Goal: Task Accomplishment & Management: Complete application form

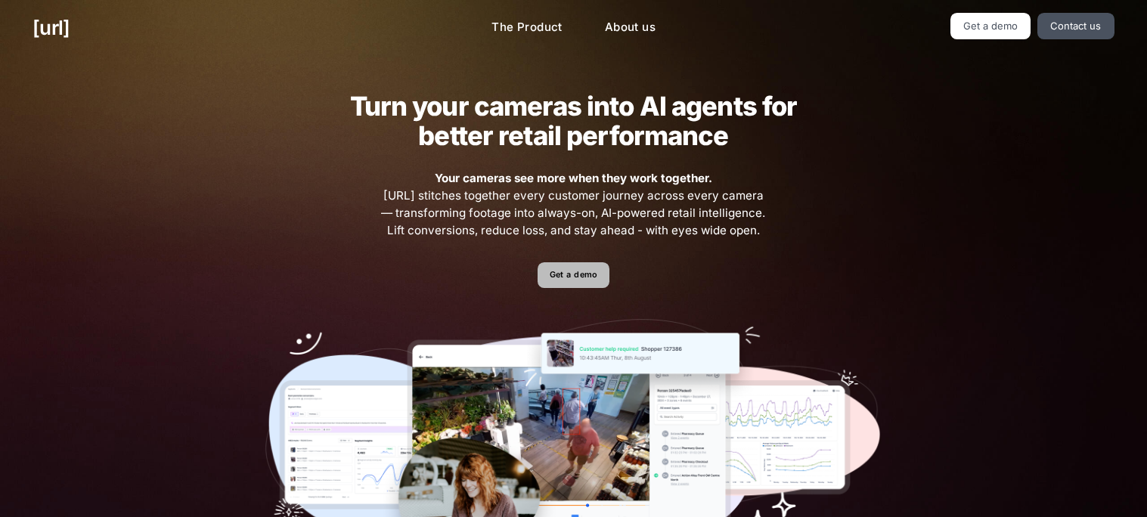
click at [599, 269] on link "Get a demo" at bounding box center [574, 275] width 72 height 26
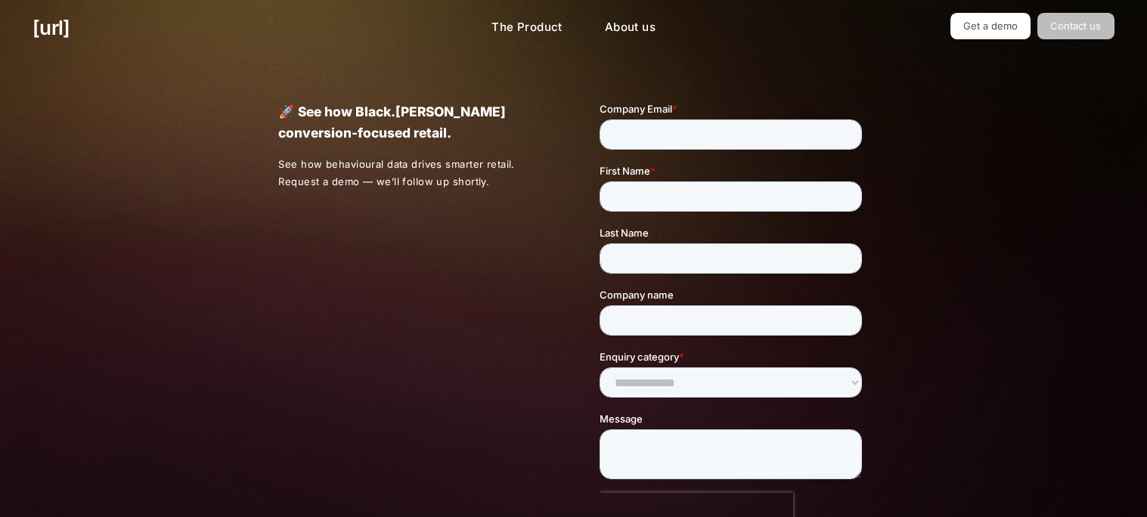
click at [1062, 30] on link "Contact us" at bounding box center [1076, 26] width 77 height 26
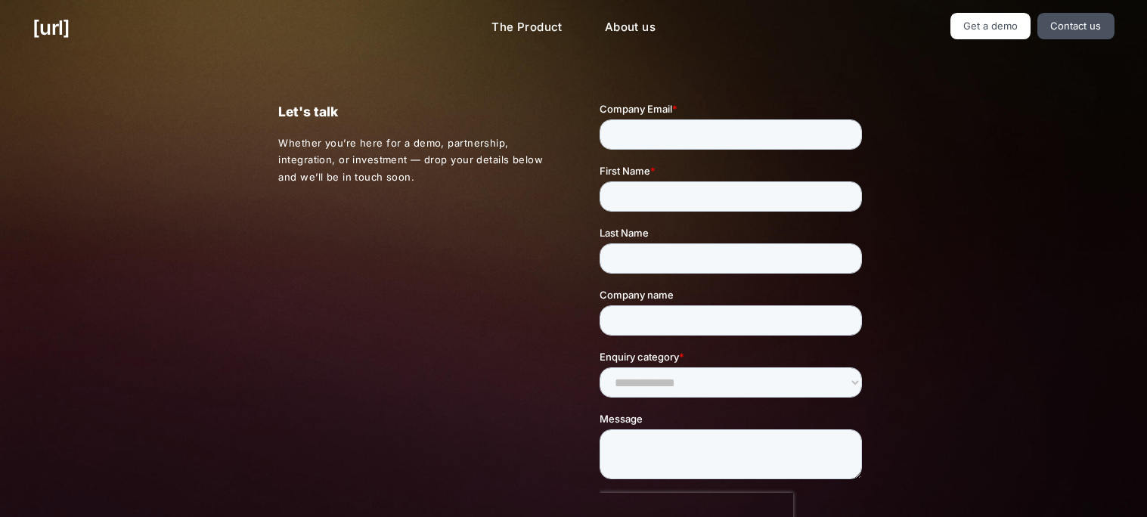
click at [902, 51] on div "black.ai The Product About us Get a demo Contact us" at bounding box center [573, 28] width 1147 height 56
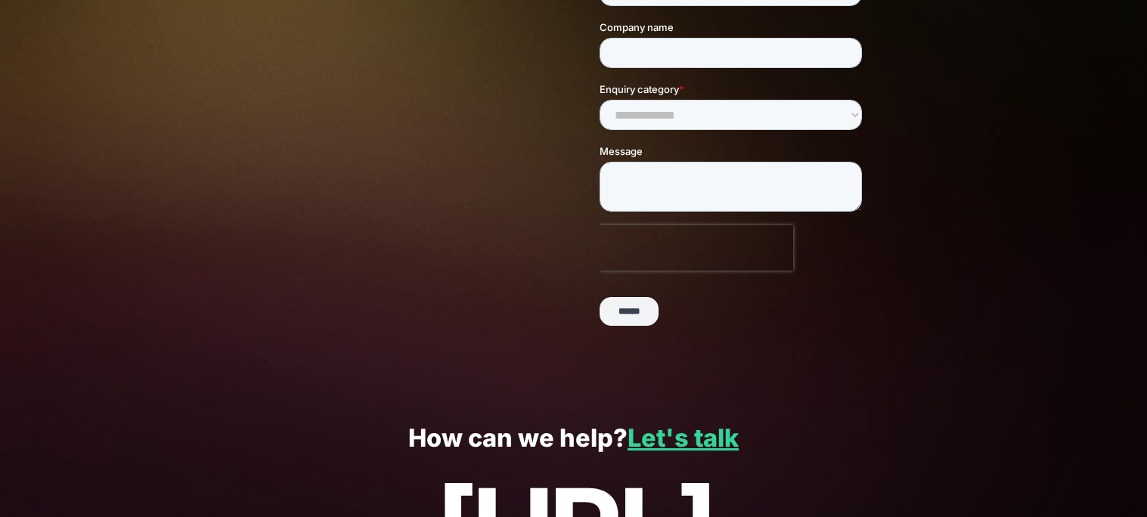
scroll to position [260, 0]
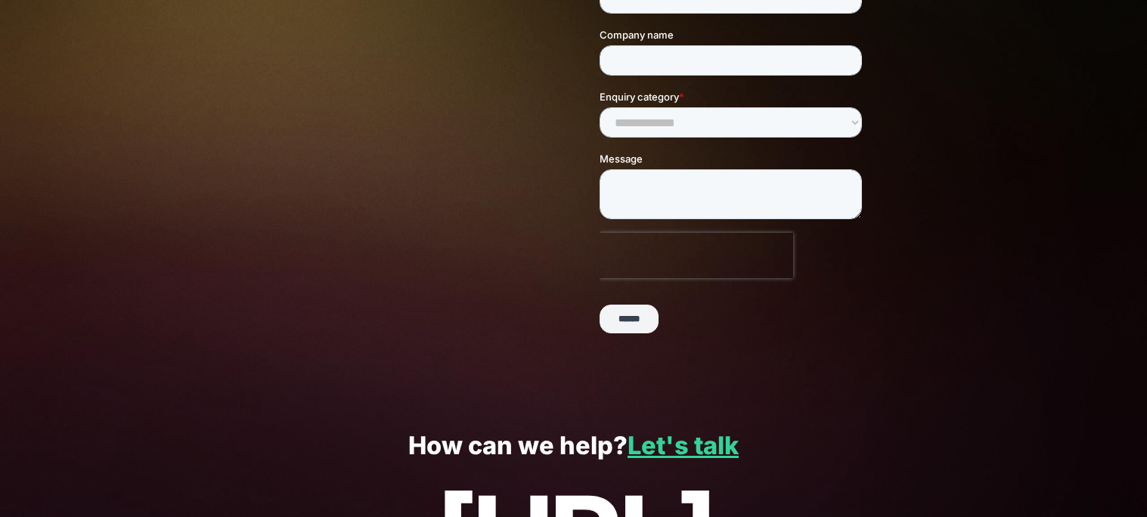
click at [636, 321] on input "******" at bounding box center [629, 320] width 59 height 29
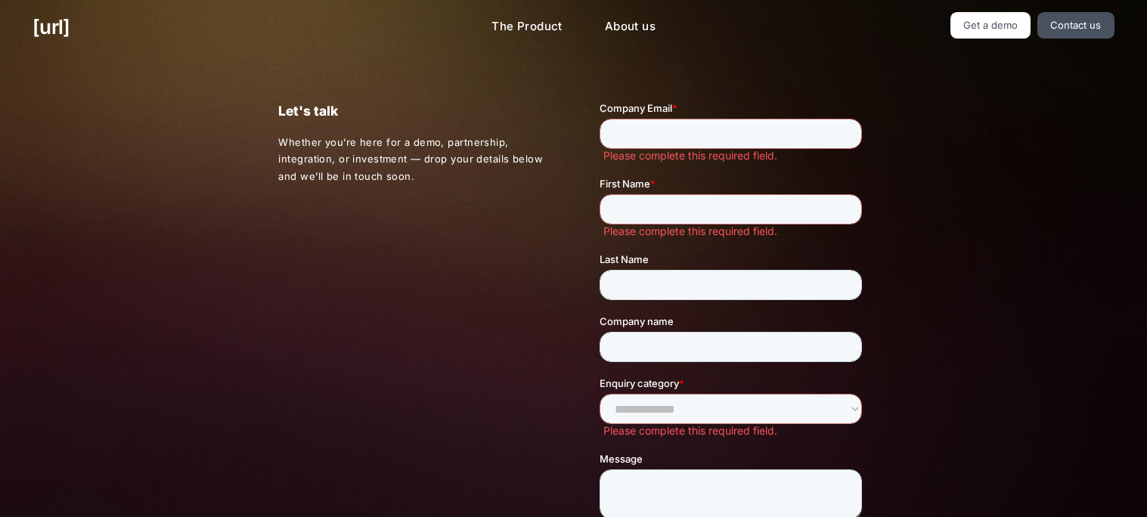
scroll to position [0, 0]
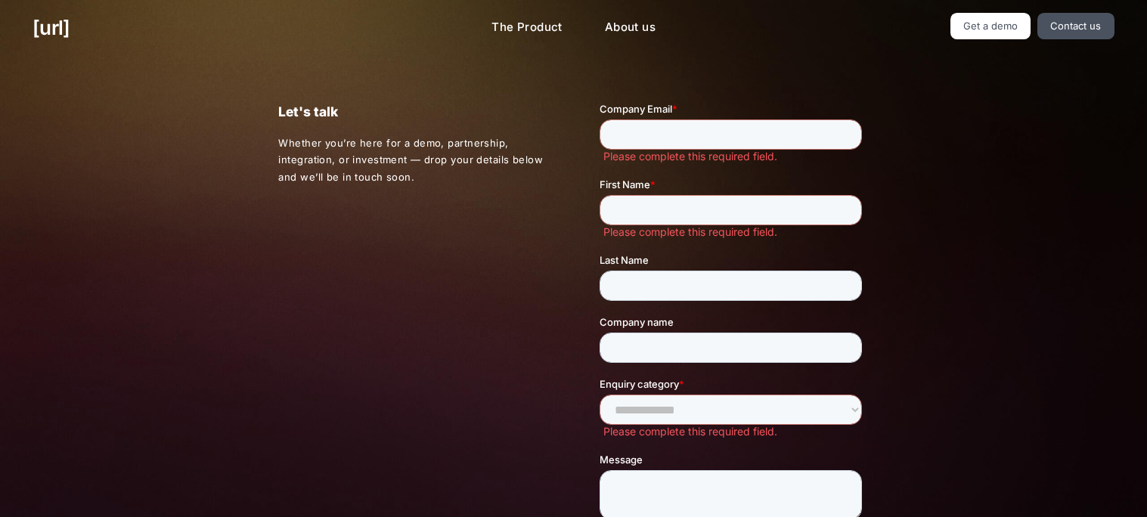
click at [706, 115] on label "Company Email *" at bounding box center [734, 108] width 268 height 15
click at [706, 119] on input "Company Email *" at bounding box center [731, 134] width 262 height 30
click at [697, 132] on input "Company Email *" at bounding box center [731, 134] width 262 height 30
type input "**********"
click at [692, 206] on input "First Name *" at bounding box center [731, 210] width 262 height 30
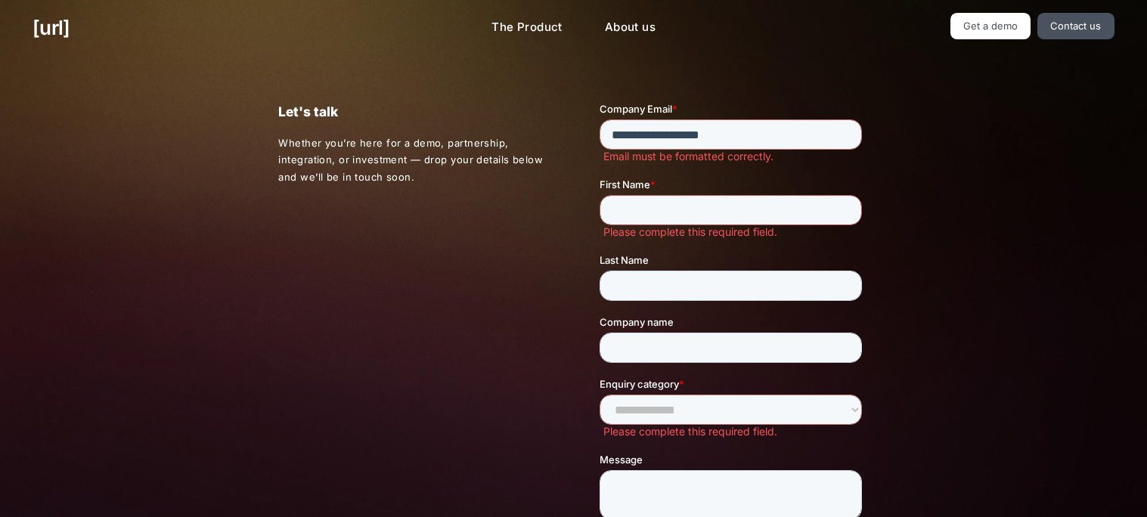
click at [692, 206] on input "First Name *" at bounding box center [731, 210] width 262 height 30
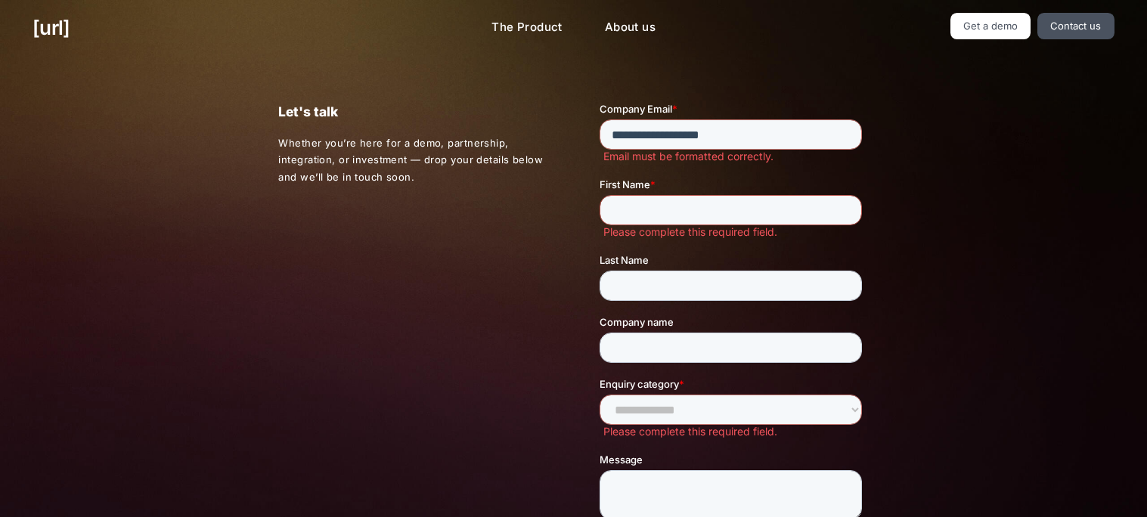
scroll to position [489, 0]
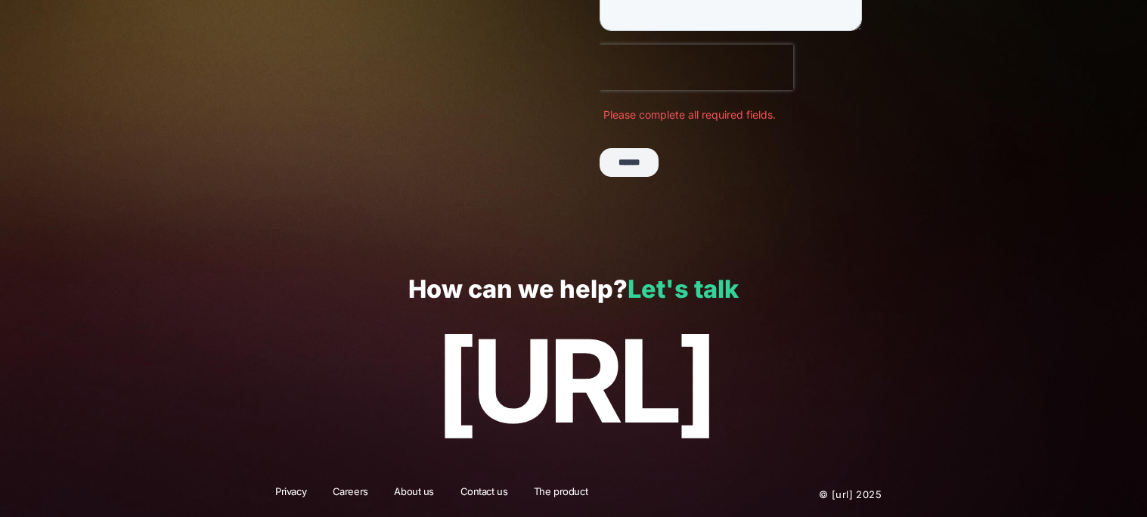
click at [655, 285] on link "Let's talk" at bounding box center [683, 289] width 111 height 29
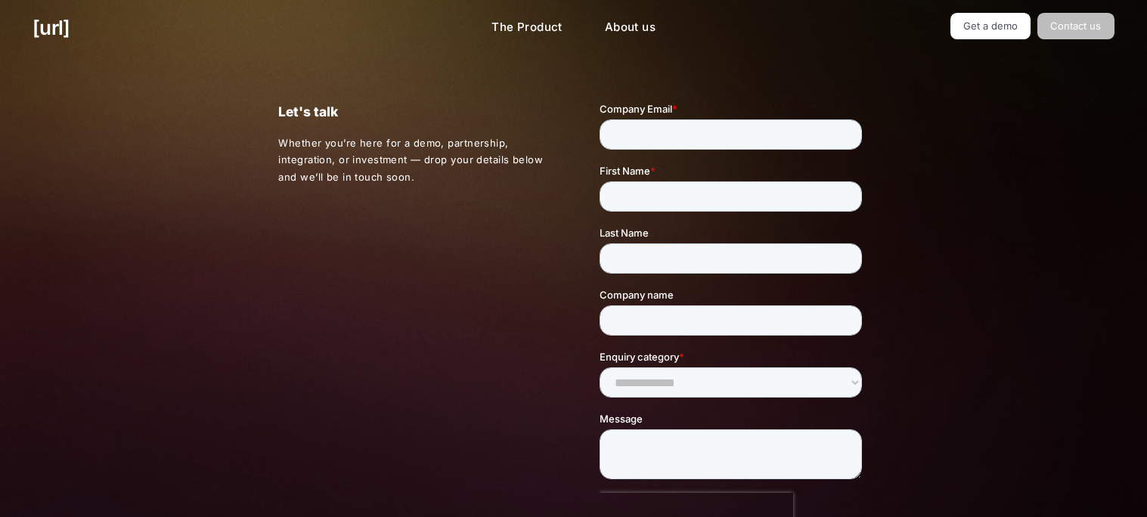
click at [1087, 28] on link "Contact us" at bounding box center [1076, 26] width 77 height 26
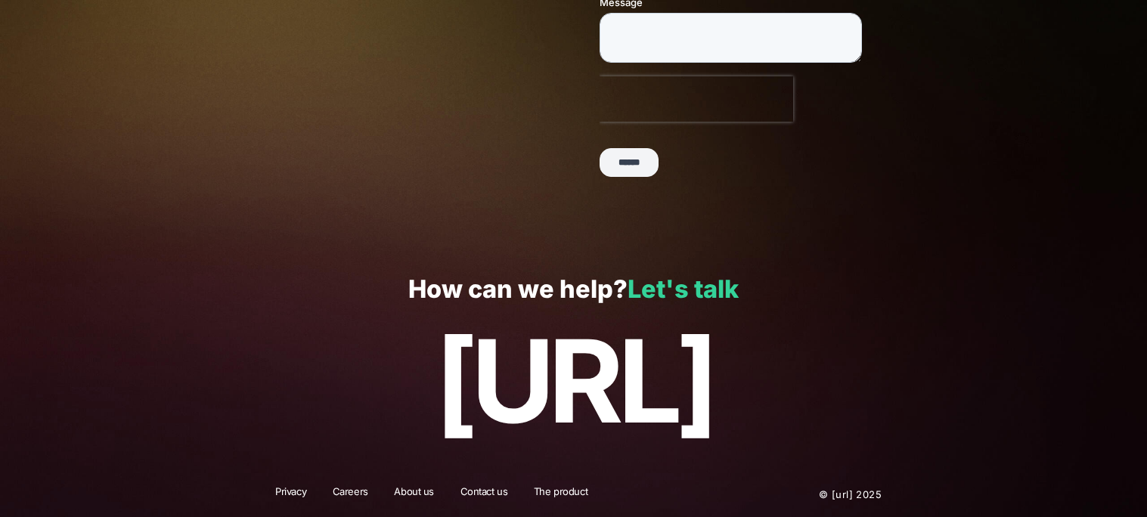
click at [631, 286] on link "Let's talk" at bounding box center [683, 289] width 111 height 29
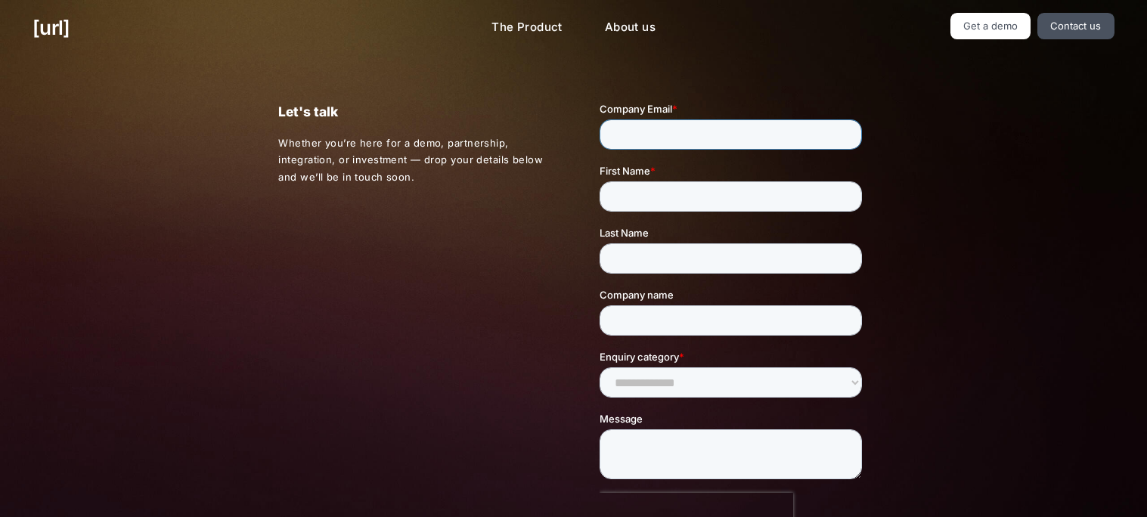
click at [722, 137] on input "Company Email *" at bounding box center [731, 134] width 262 height 30
type input "**********"
click at [698, 190] on div "First Name *" at bounding box center [734, 187] width 268 height 48
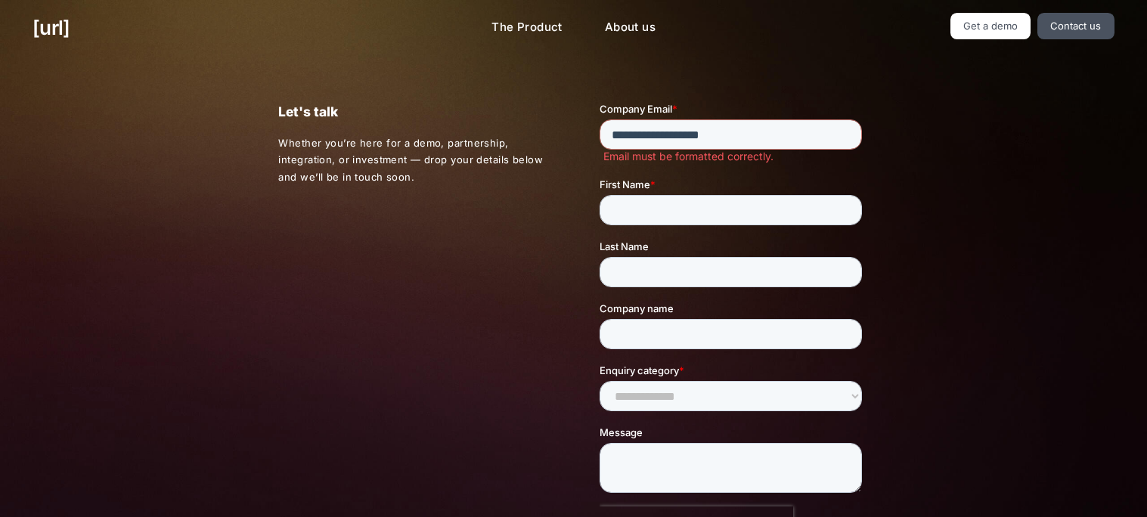
click at [698, 190] on label "First Name *" at bounding box center [734, 184] width 268 height 15
click at [698, 195] on input "First Name *" at bounding box center [731, 210] width 262 height 30
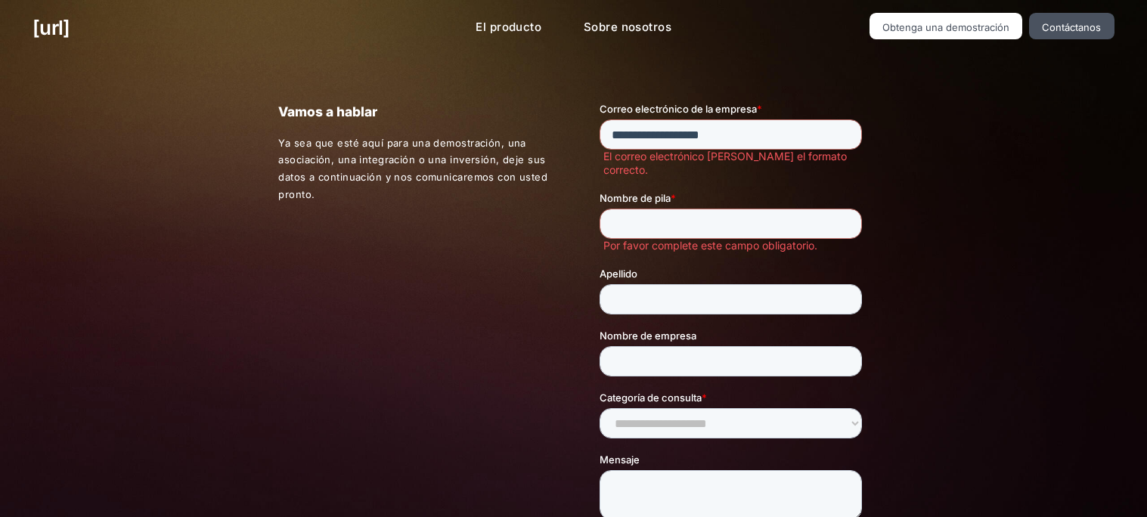
click at [957, 222] on div "Vamos a hablar Ya sea que esté aquí para una demostración, una asociación, una …" at bounding box center [573, 375] width 1147 height 638
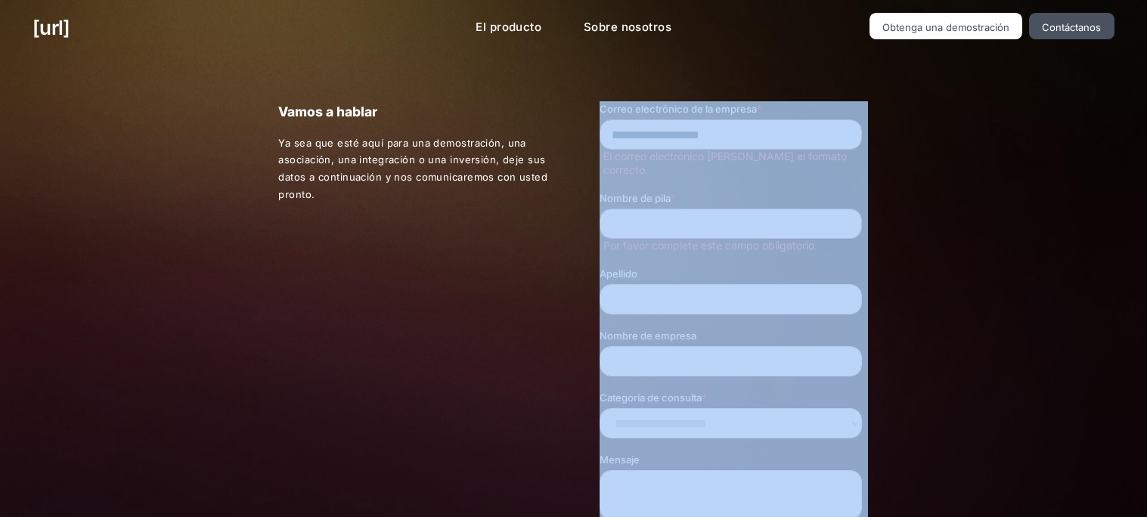
click at [1013, 227] on div "Vamos a hablar Ya sea que esté aquí para una demostración, una asociación, una …" at bounding box center [573, 375] width 1147 height 638
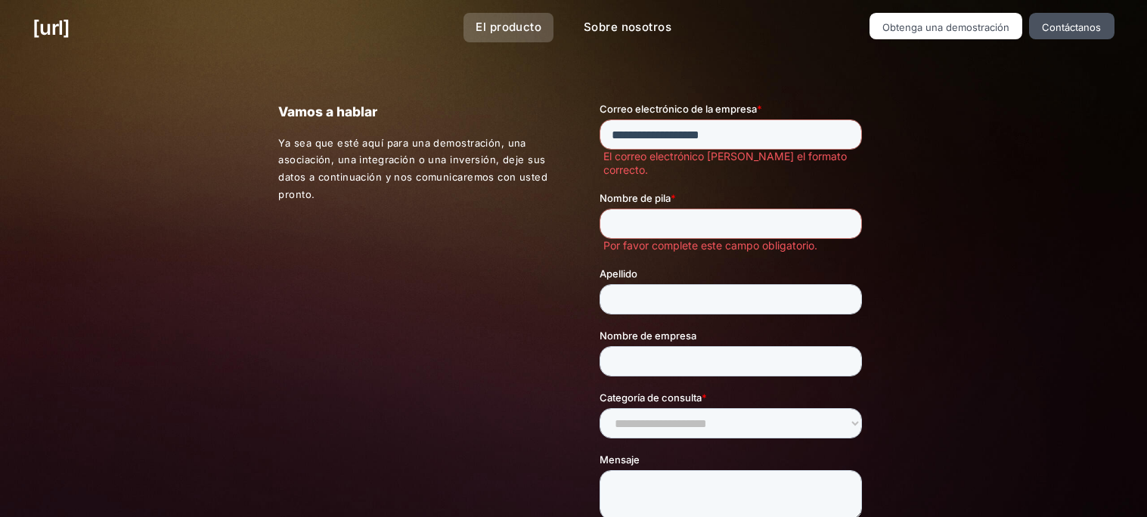
scroll to position [444, 0]
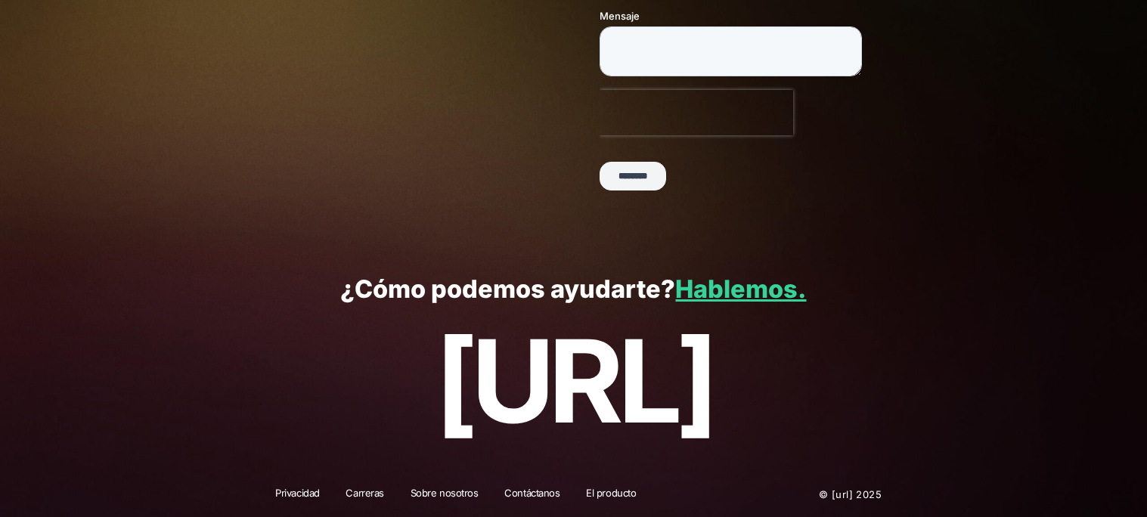
click at [656, 163] on input "********" at bounding box center [633, 177] width 67 height 29
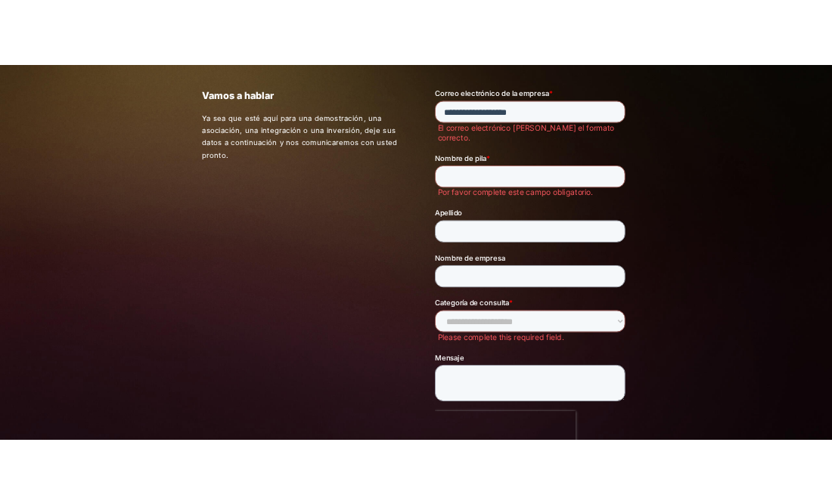
scroll to position [0, 0]
